Goal: Task Accomplishment & Management: Use online tool/utility

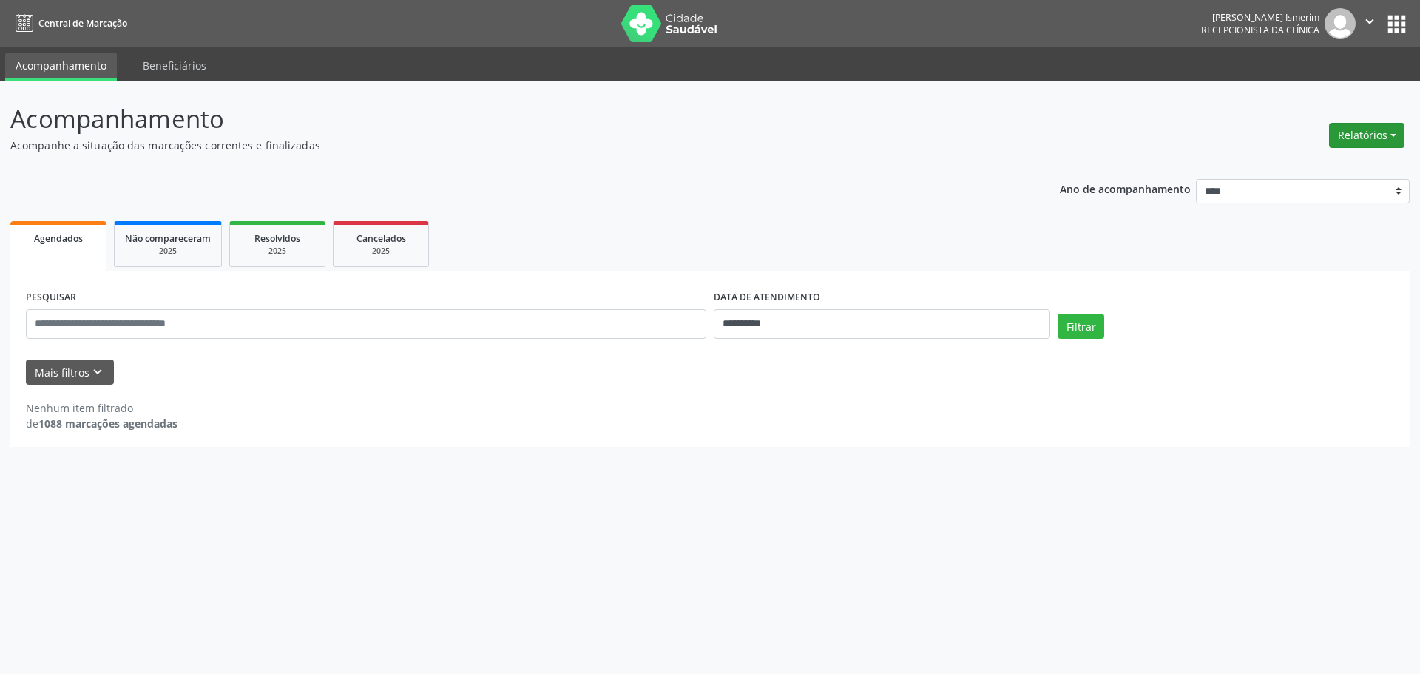
click at [1356, 129] on button "Relatórios" at bounding box center [1366, 135] width 75 height 25
click at [1317, 163] on link "Agendamentos" at bounding box center [1325, 167] width 159 height 21
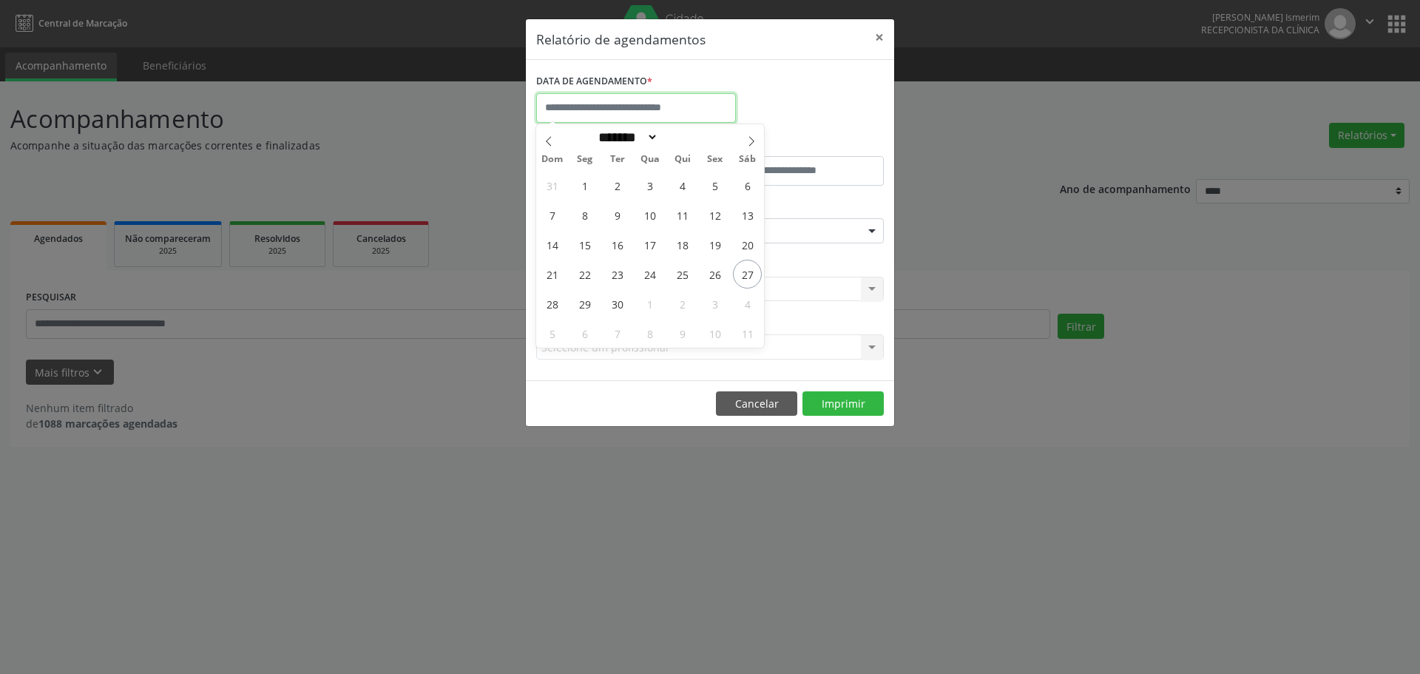
click at [703, 105] on input "text" at bounding box center [636, 108] width 200 height 30
click at [588, 305] on span "29" at bounding box center [584, 303] width 29 height 29
type input "**********"
click at [588, 305] on span "29" at bounding box center [584, 303] width 29 height 29
click at [587, 305] on div "CLÍNICA * Selecione uma clínica Nenhum resultado encontrado para: " " Não há ne…" at bounding box center [710, 283] width 355 height 58
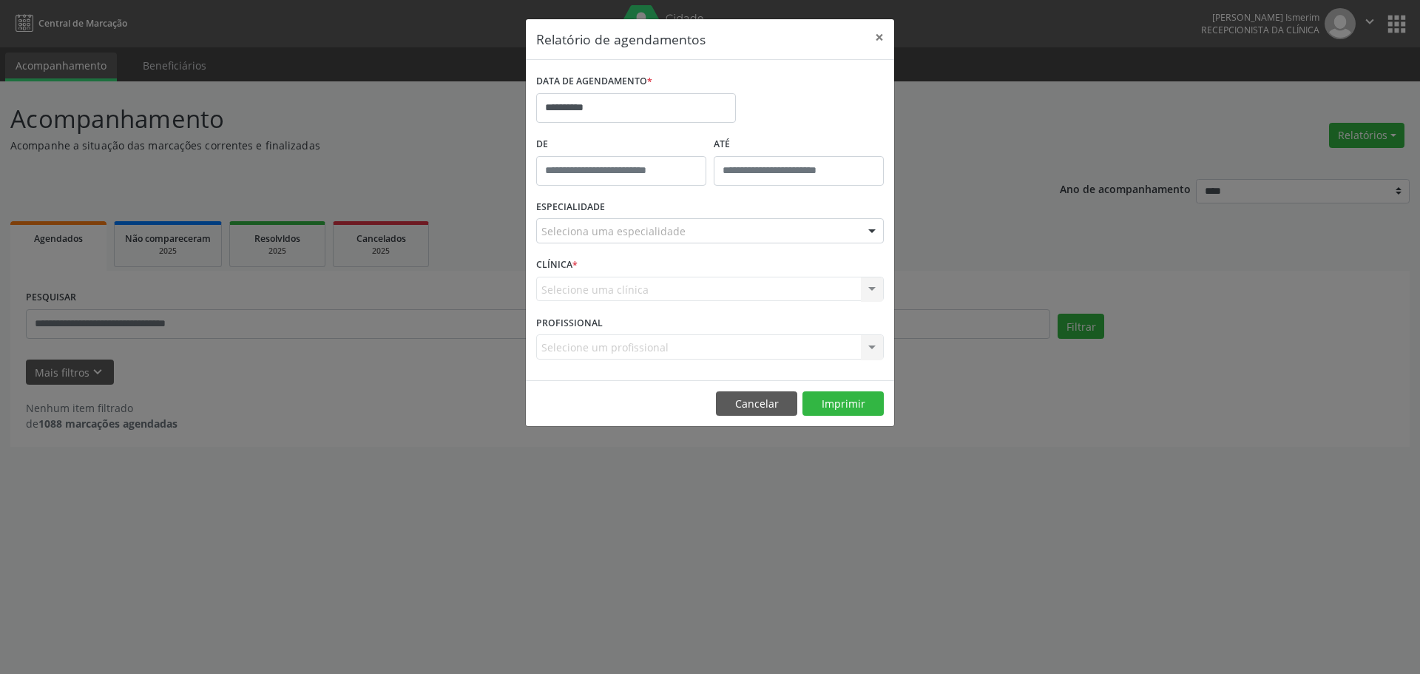
click at [866, 234] on div at bounding box center [872, 231] width 22 height 25
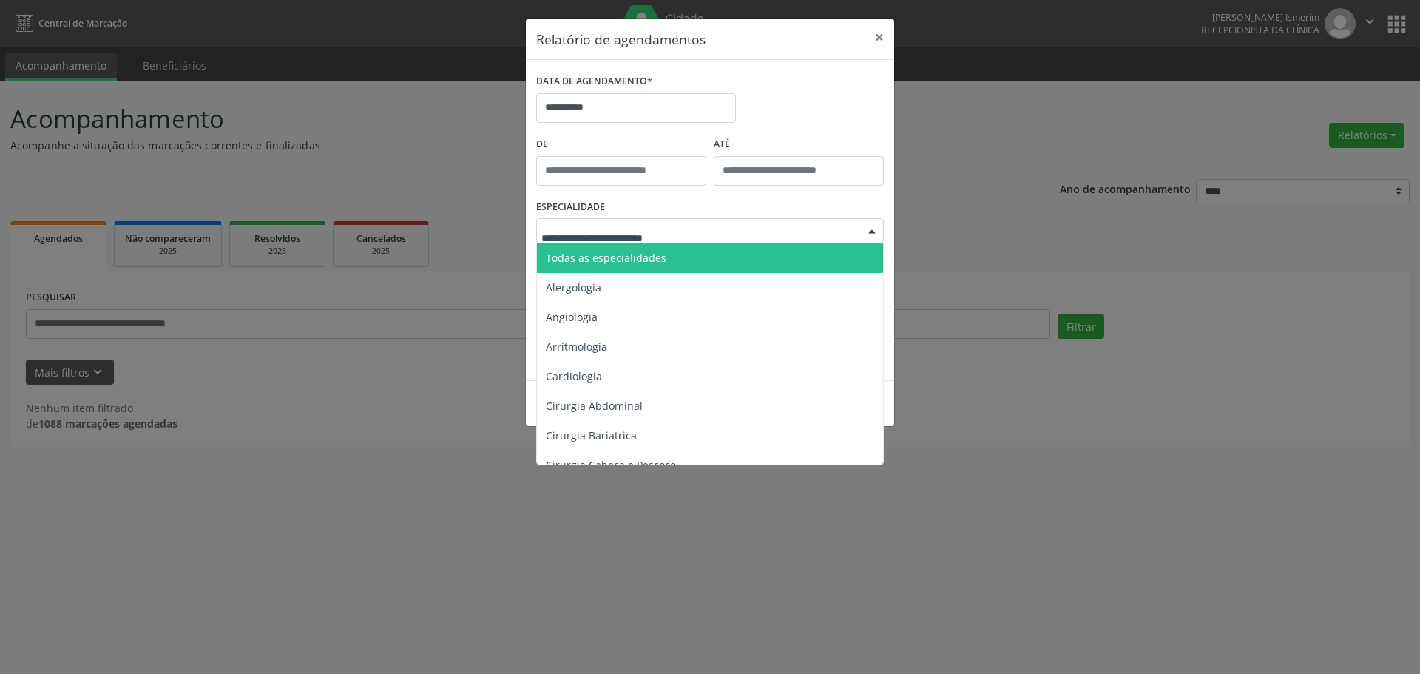
click at [661, 258] on span "Todas as especialidades" at bounding box center [606, 258] width 121 height 14
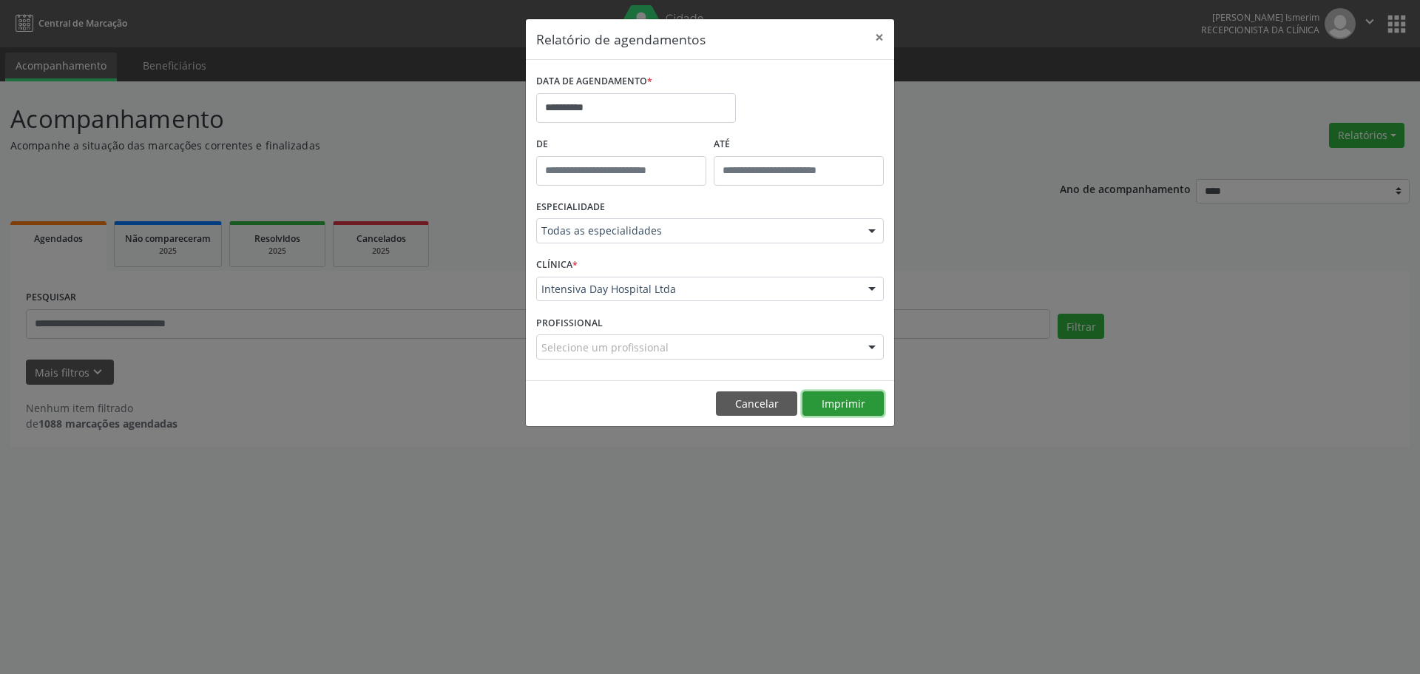
click at [831, 398] on button "Imprimir" at bounding box center [843, 403] width 81 height 25
click at [880, 38] on button "×" at bounding box center [880, 37] width 30 height 36
